Goal: Participate in discussion: Engage in conversation with other users on a specific topic

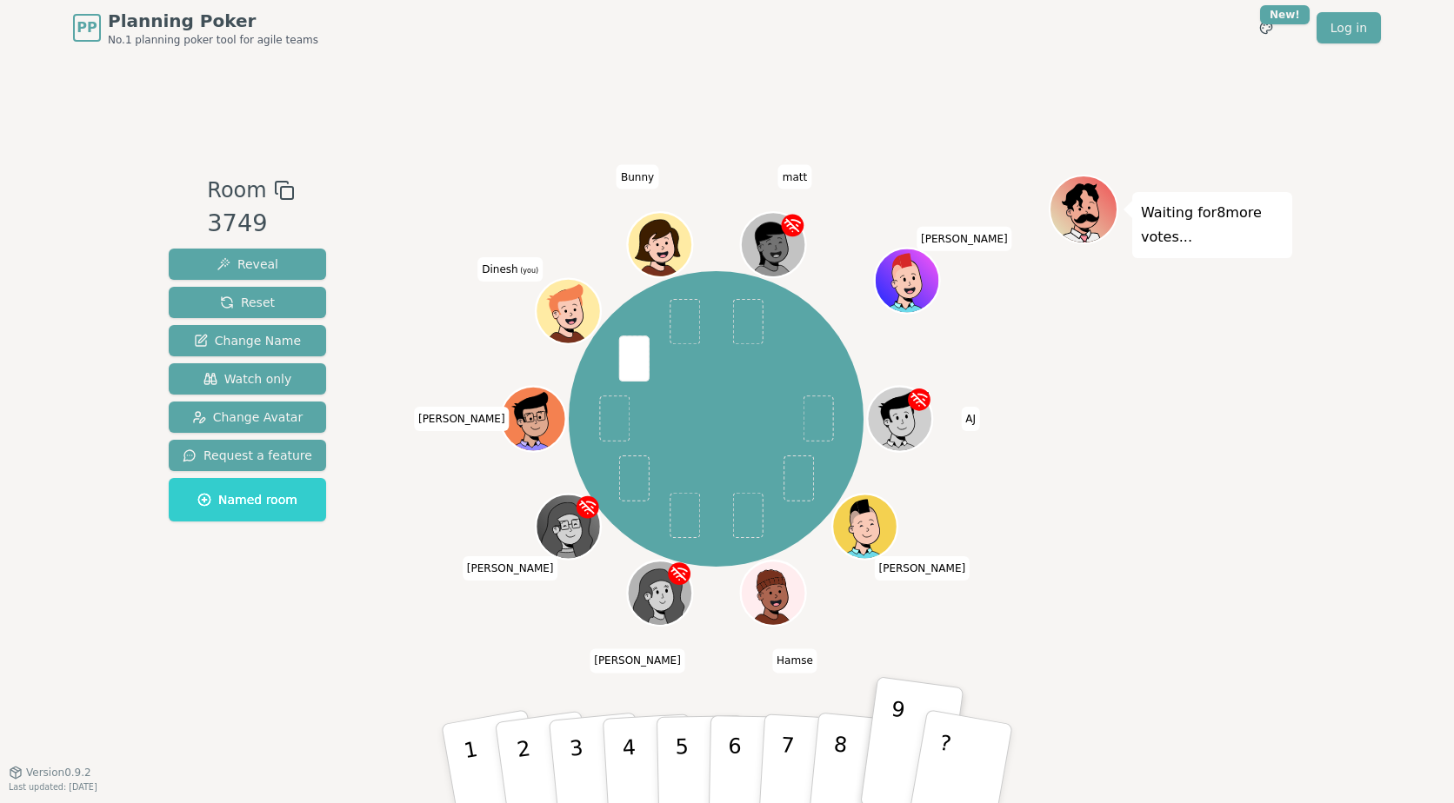
click at [483, 128] on div "Room 3749 Reveal Reset Change Name Watch only Change Avatar Request a feature N…" at bounding box center [727, 414] width 1130 height 716
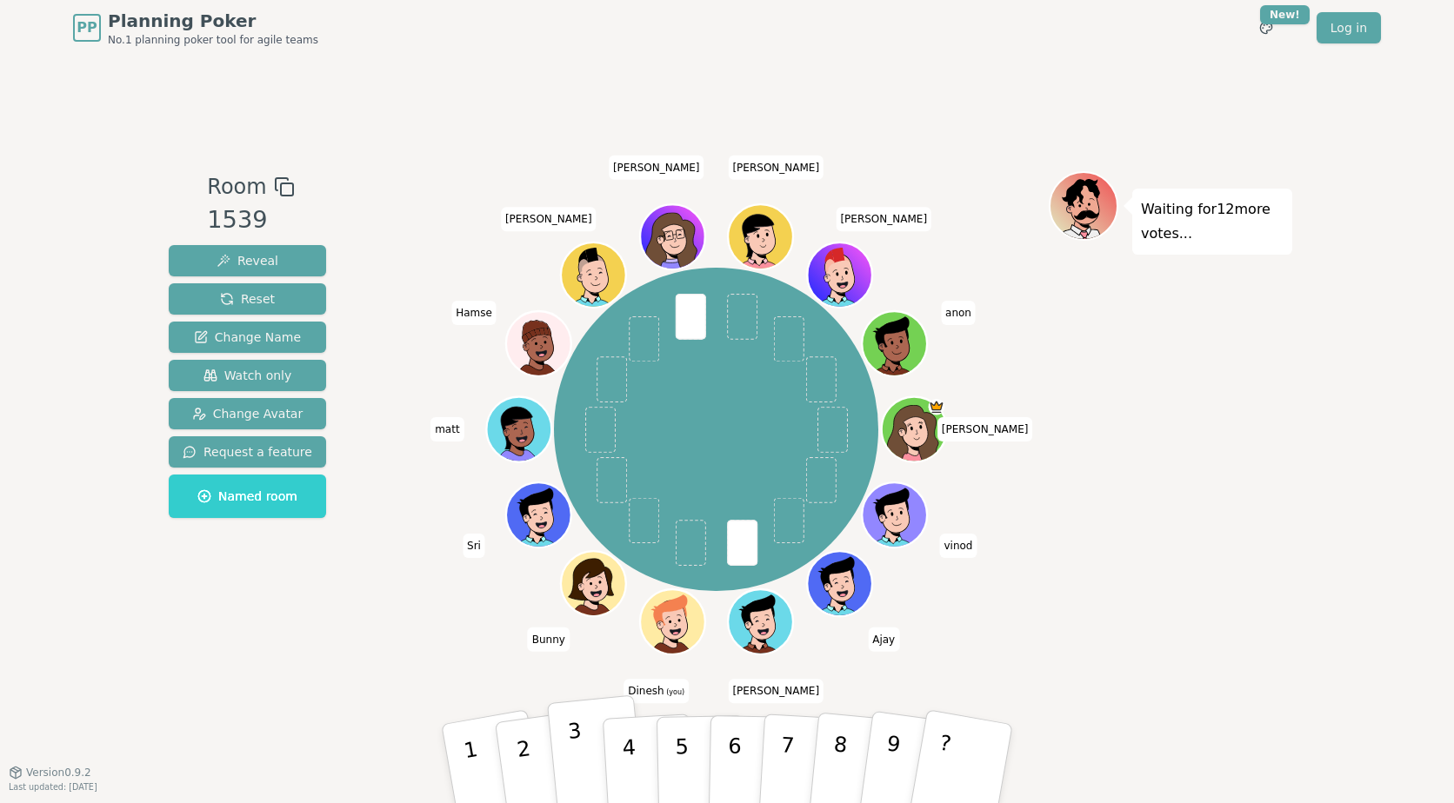
click at [571, 749] on p "3" at bounding box center [578, 766] width 23 height 95
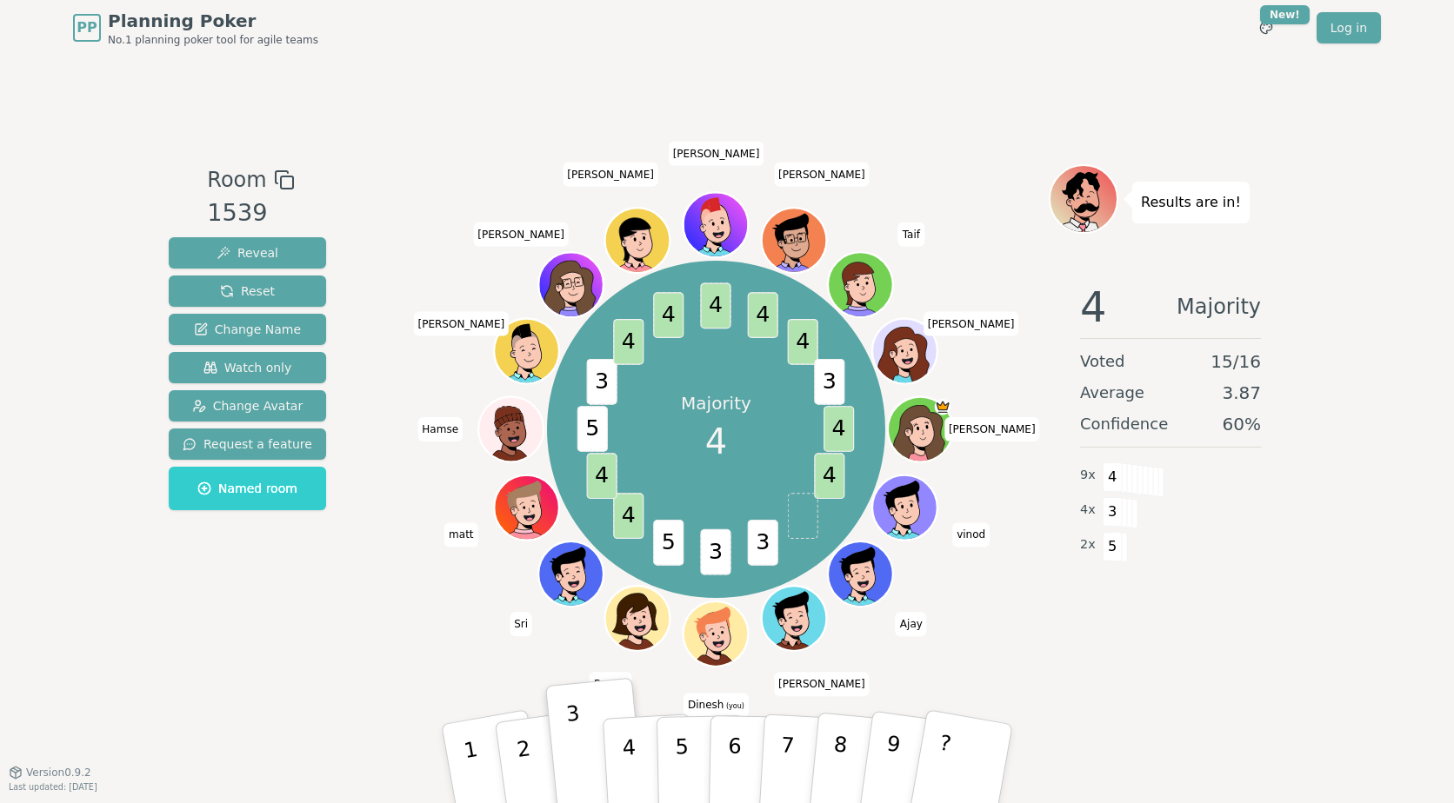
click at [343, 655] on div "Room 1539 Reveal Reset Change Name Watch only Change Avatar Request a feature N…" at bounding box center [727, 414] width 1130 height 500
click at [569, 703] on button "3" at bounding box center [596, 765] width 99 height 138
click at [1132, 678] on div "Room 1539 Reveal Reset Change Name Watch only Change Avatar Request a feature N…" at bounding box center [727, 414] width 1130 height 716
click at [1117, 475] on span "4" at bounding box center [1113, 478] width 20 height 30
click at [1107, 478] on span "4" at bounding box center [1113, 478] width 20 height 30
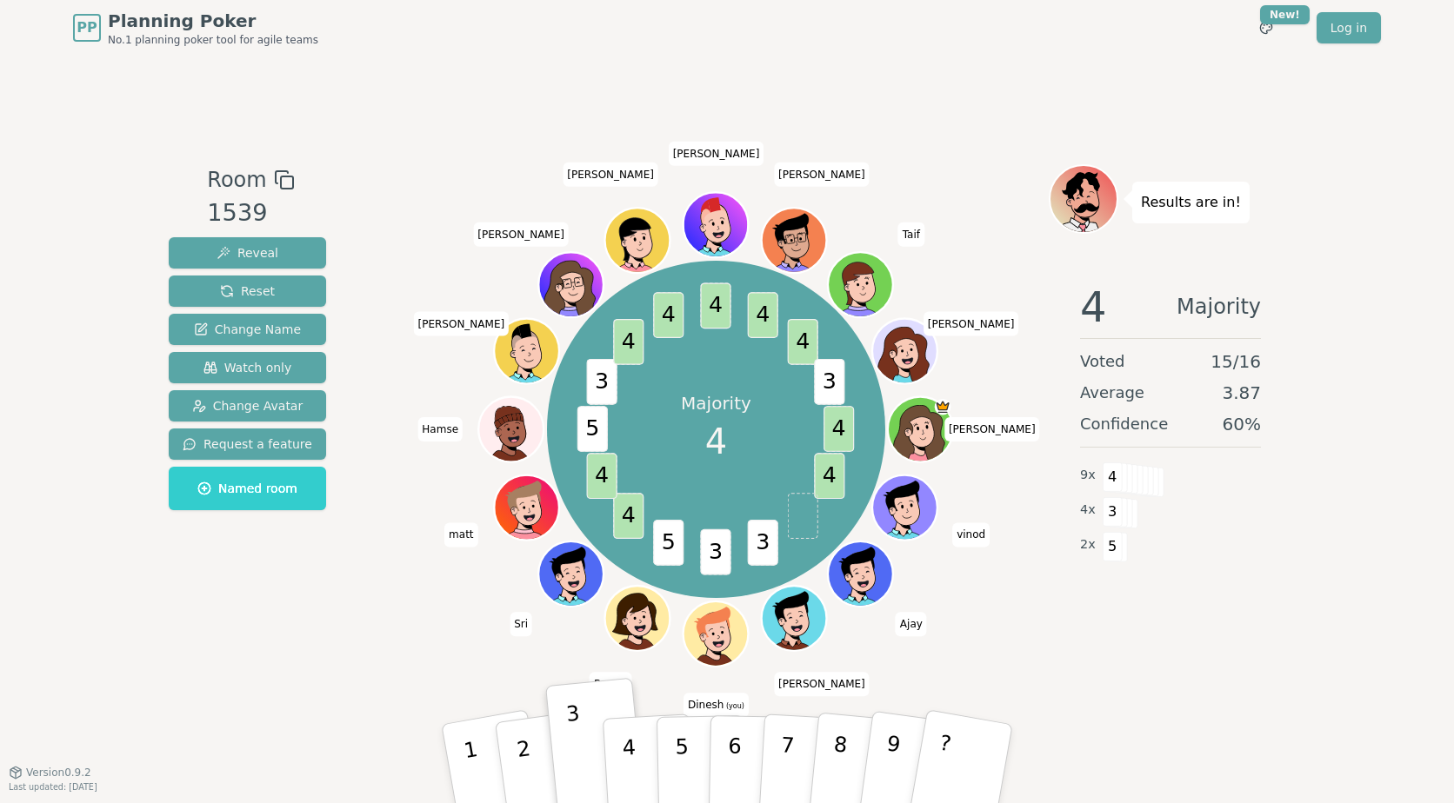
click at [1211, 636] on div "Results are in! 4 Majority Voted 15 / 16 Average 3.87 Confidence 60 % 9 x 4 4 x…" at bounding box center [1170, 414] width 243 height 500
